Goal: Find contact information: Find contact information

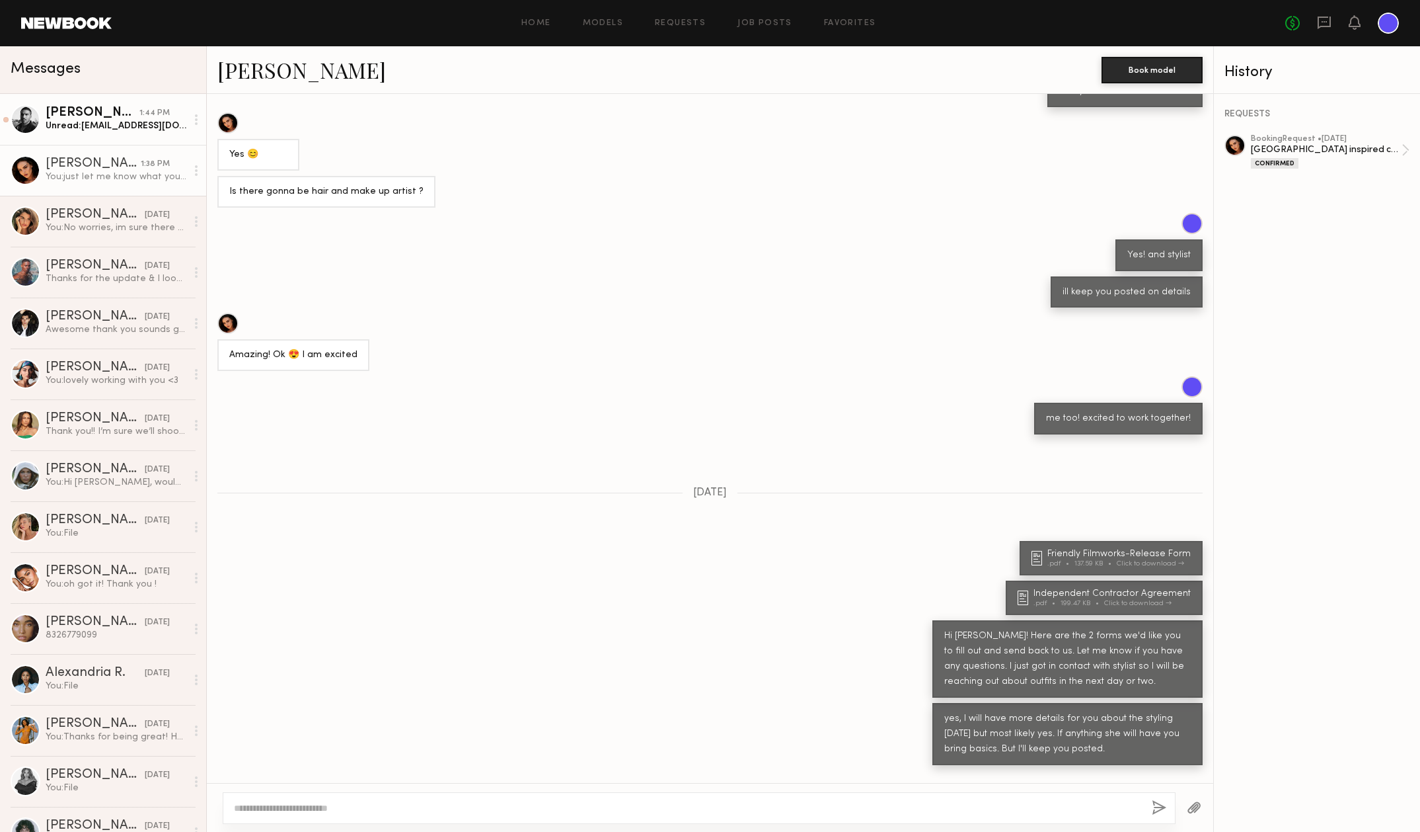
scroll to position [578, 0]
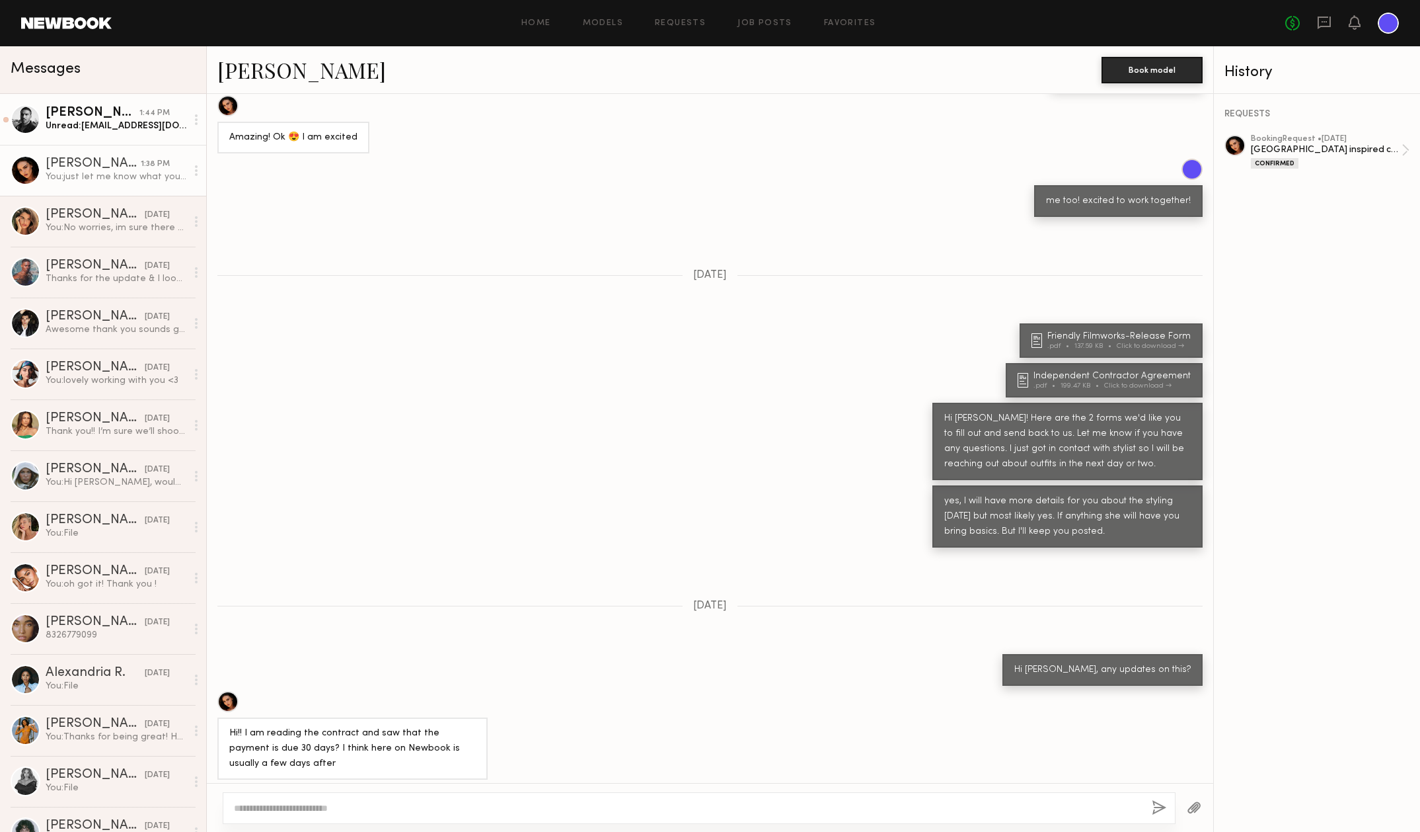
click at [63, 115] on div "[PERSON_NAME]" at bounding box center [93, 112] width 94 height 13
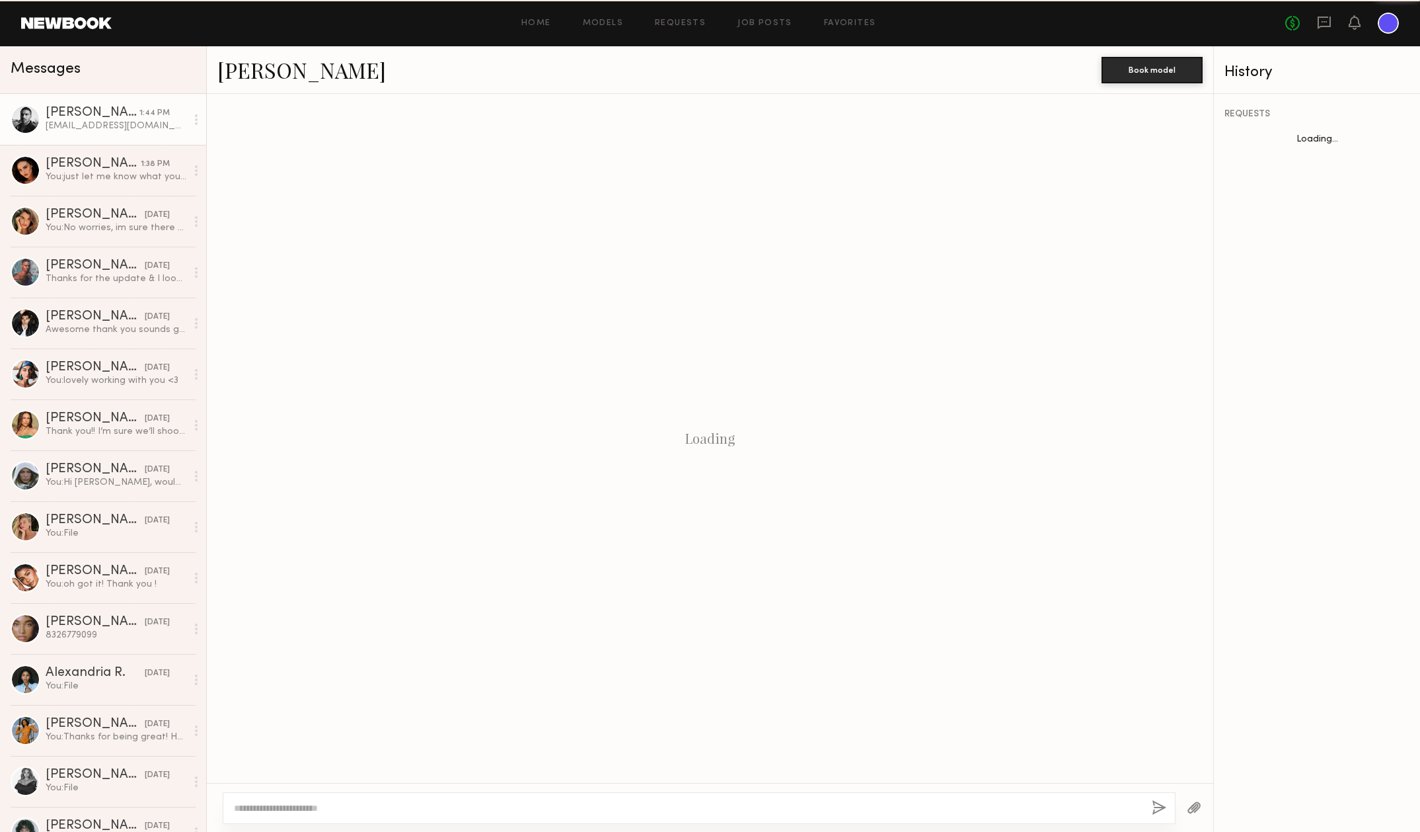
scroll to position [172, 0]
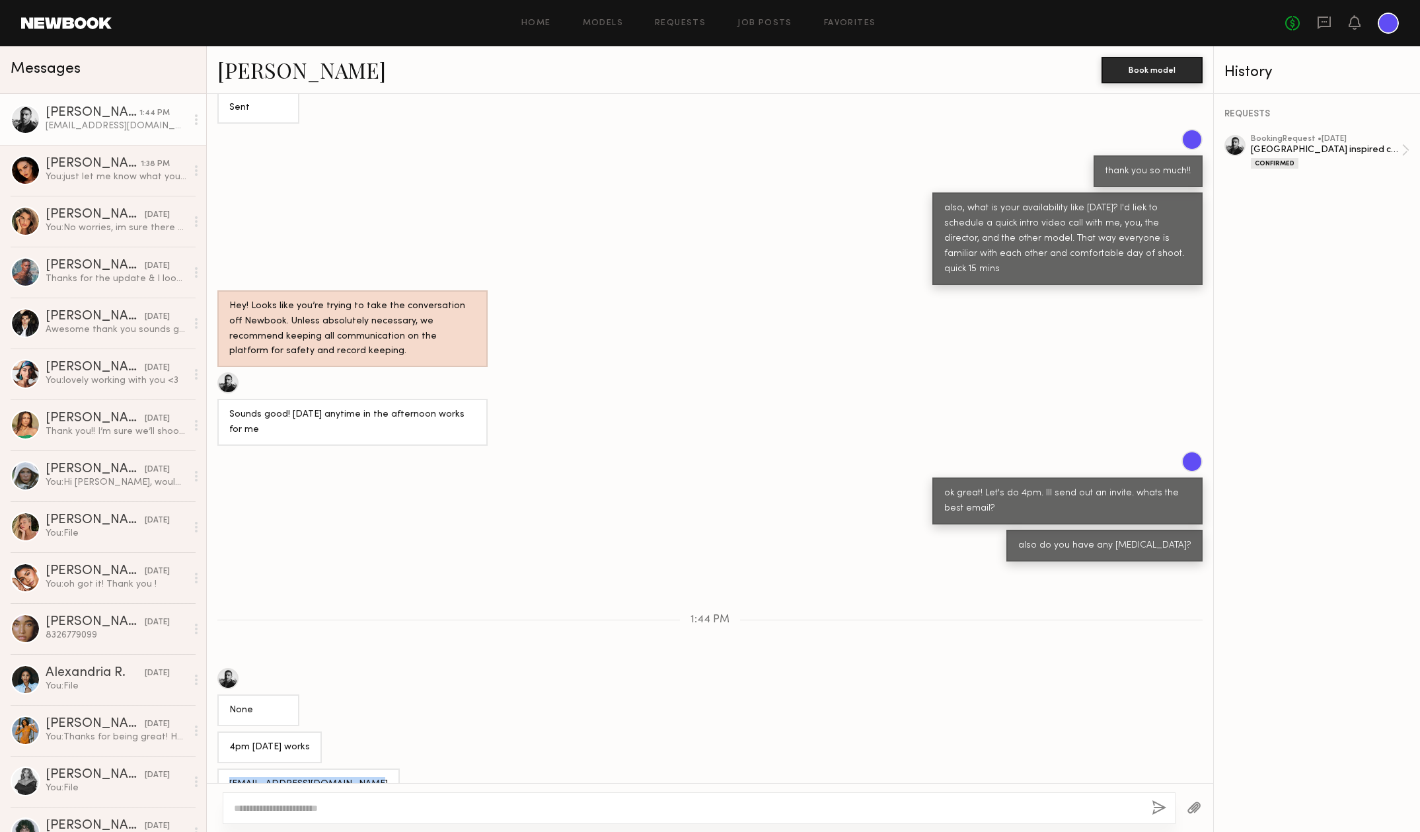
drag, startPoint x: 360, startPoint y: 755, endPoint x: 221, endPoint y: 760, distance: 138.2
click at [221, 768] on div "[EMAIL_ADDRESS][DOMAIN_NAME]" at bounding box center [308, 784] width 182 height 32
click at [131, 172] on div "You: just let me know what you feel comfortable bringing" at bounding box center [116, 177] width 141 height 13
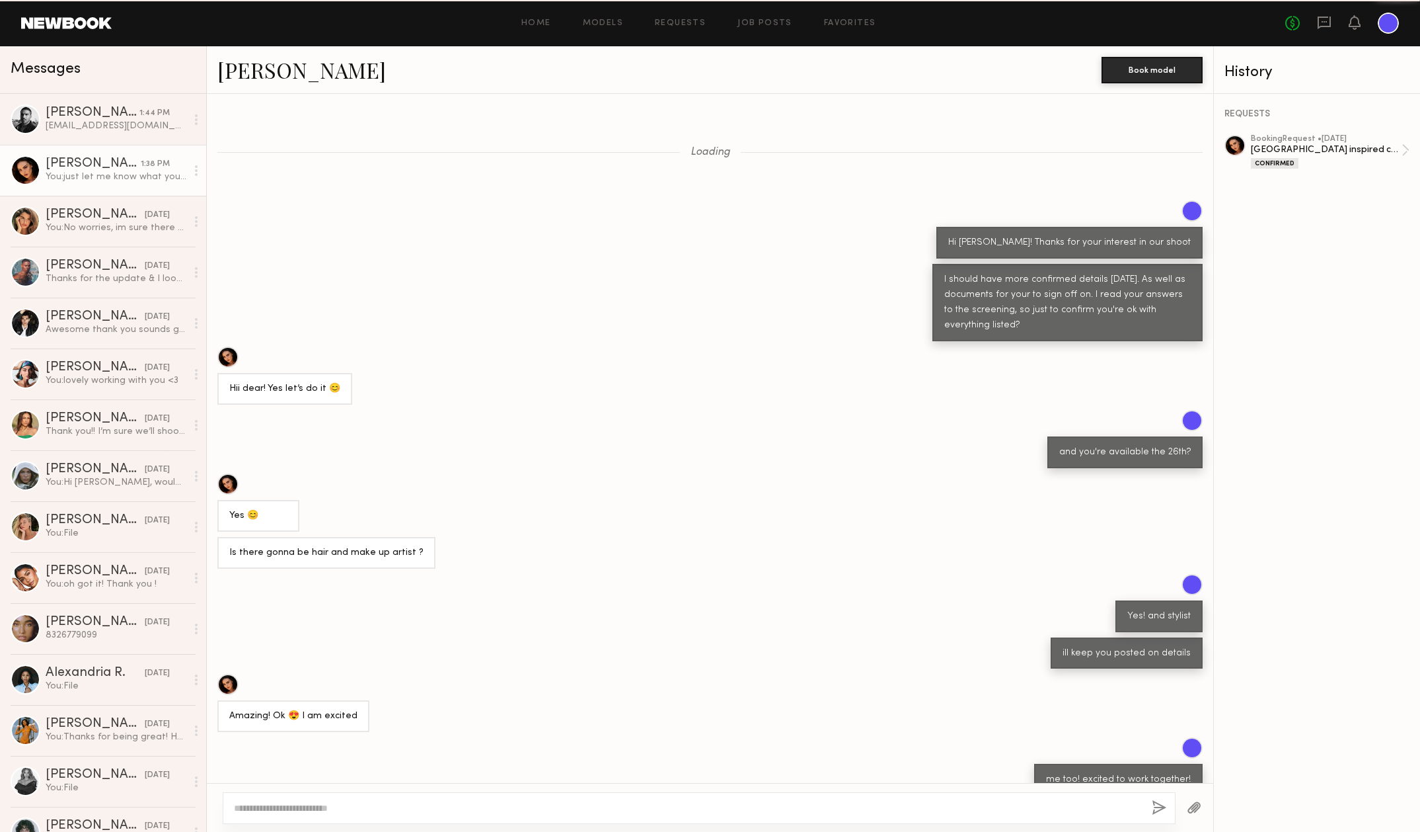
scroll to position [3144, 0]
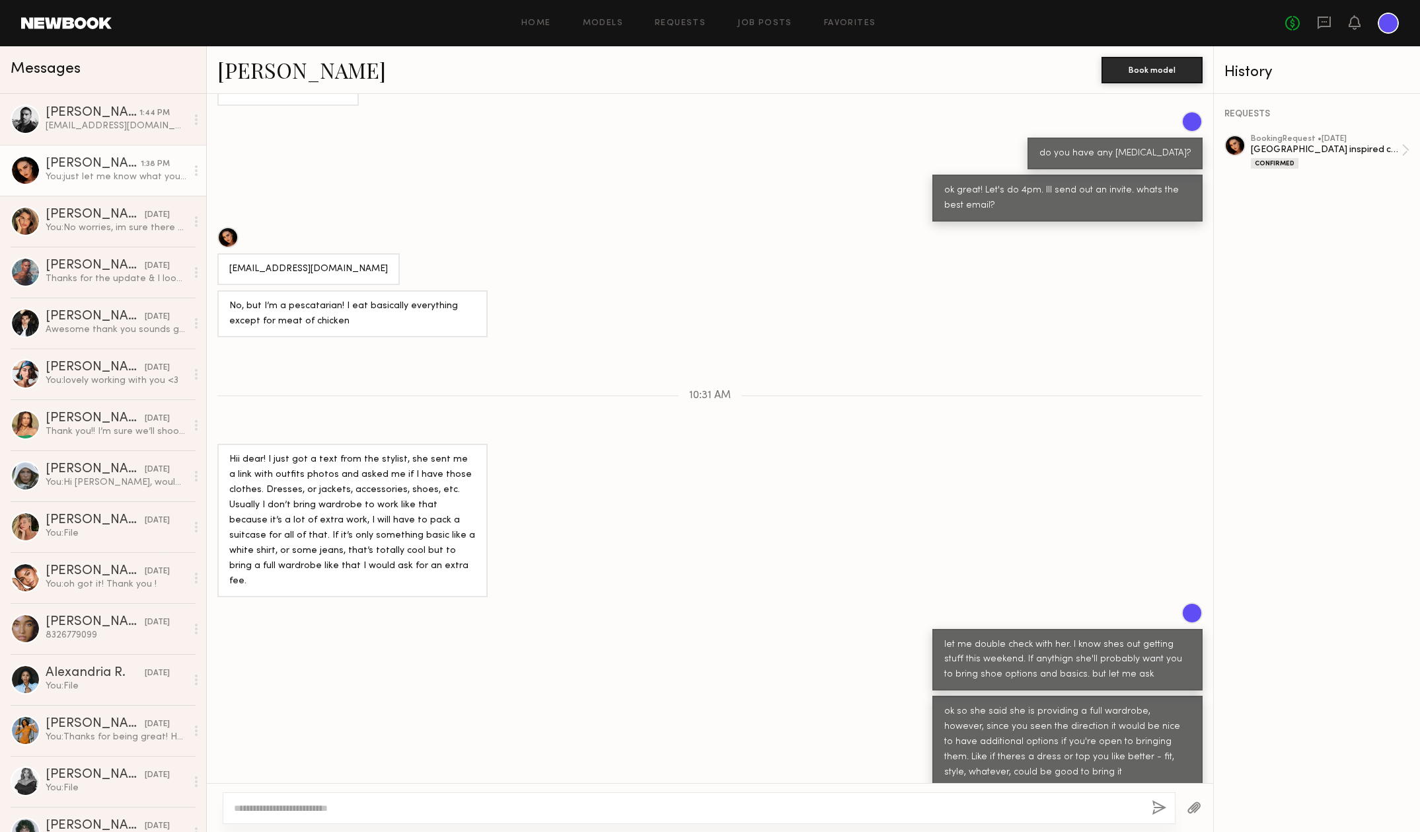
click at [853, 467] on div "Hii dear! I just got a text from the stylist, she sent me a link with outfits p…" at bounding box center [710, 520] width 1007 height 153
drag, startPoint x: 340, startPoint y: 243, endPoint x: 219, endPoint y: 241, distance: 121.6
click at [219, 253] on div "[EMAIL_ADDRESS][DOMAIN_NAME]" at bounding box center [308, 269] width 182 height 32
click at [228, 253] on div "[EMAIL_ADDRESS][DOMAIN_NAME]" at bounding box center [308, 269] width 182 height 32
drag, startPoint x: 228, startPoint y: 243, endPoint x: 350, endPoint y: 245, distance: 122.3
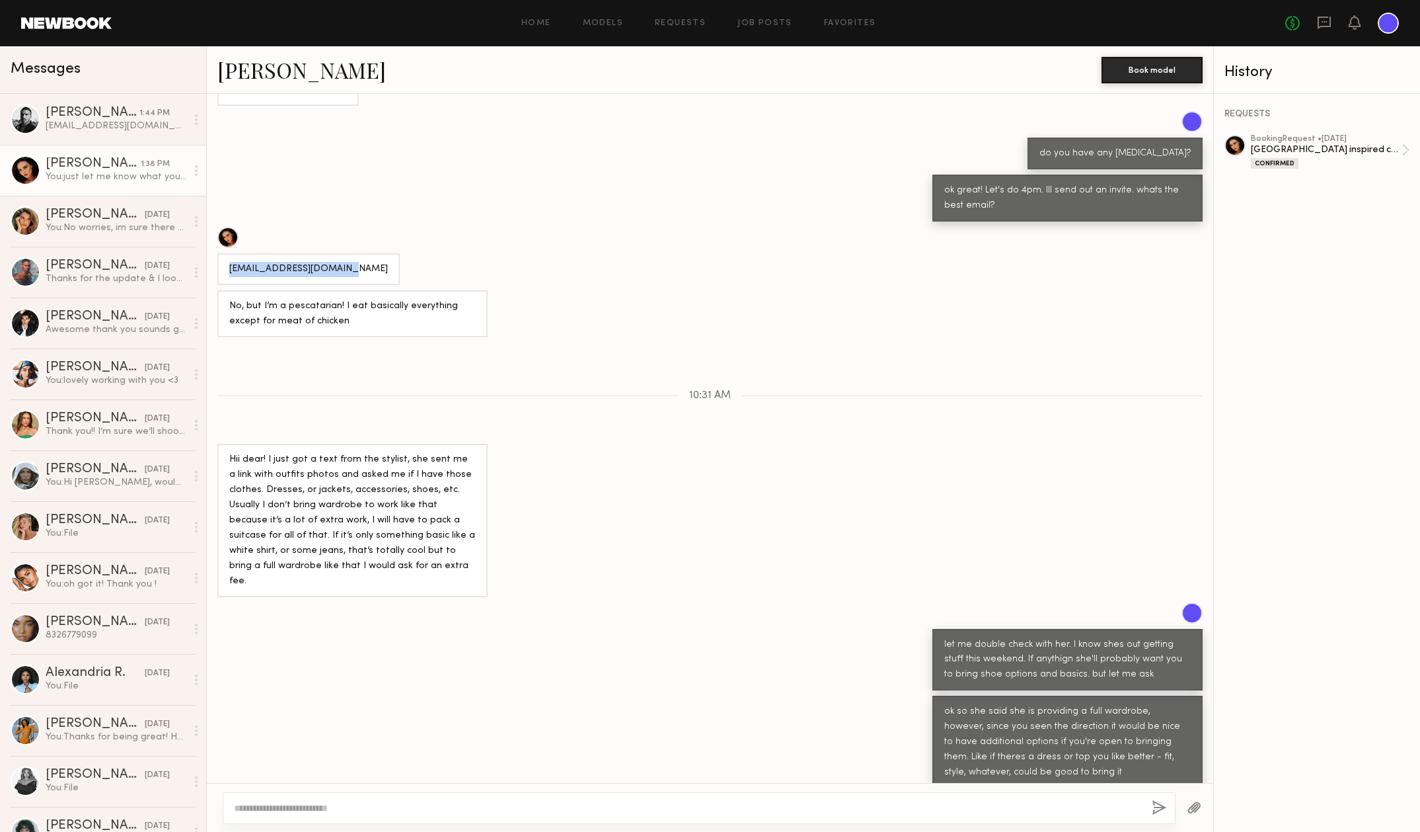
click at [350, 253] on div "[EMAIL_ADDRESS][DOMAIN_NAME]" at bounding box center [308, 269] width 182 height 32
copy div "[EMAIL_ADDRESS][DOMAIN_NAME]"
